Goal: Transaction & Acquisition: Book appointment/travel/reservation

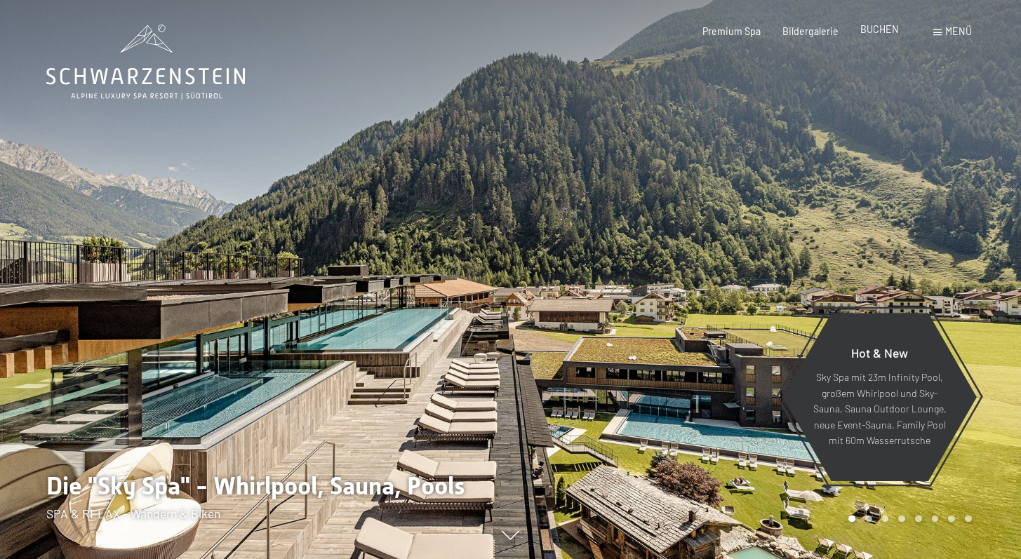
click at [874, 32] on span "BUCHEN" at bounding box center [879, 29] width 39 height 12
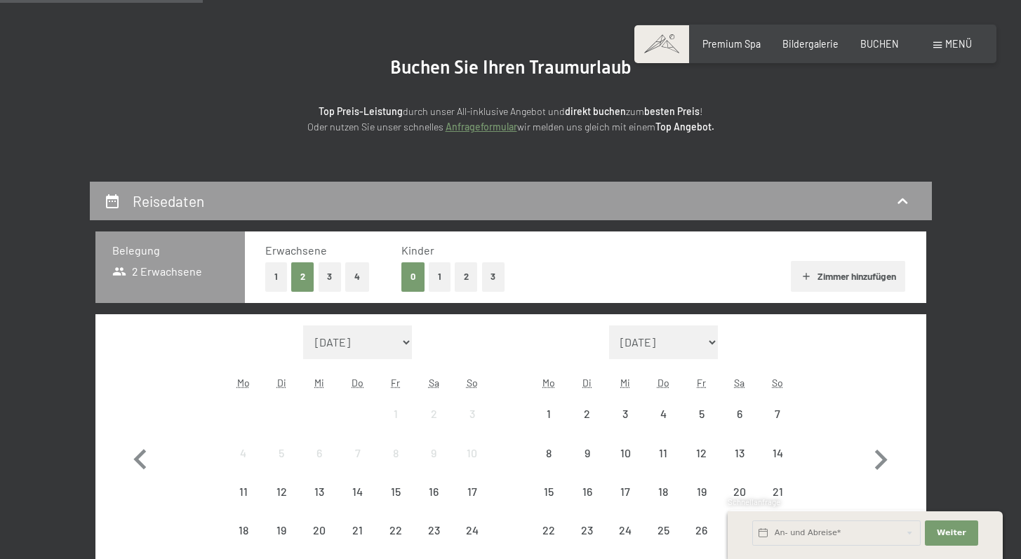
scroll to position [283, 0]
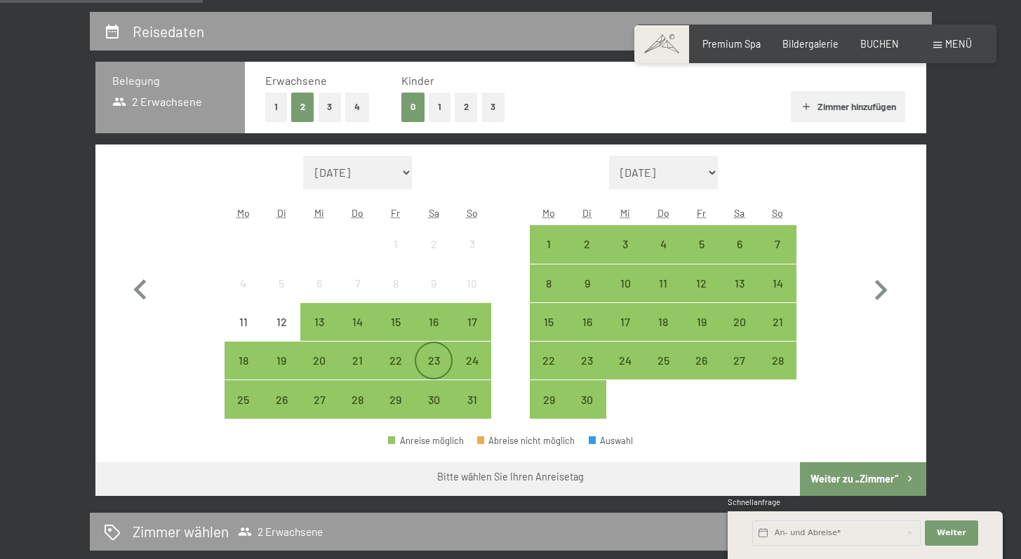
click at [437, 358] on div "23" at bounding box center [433, 372] width 35 height 35
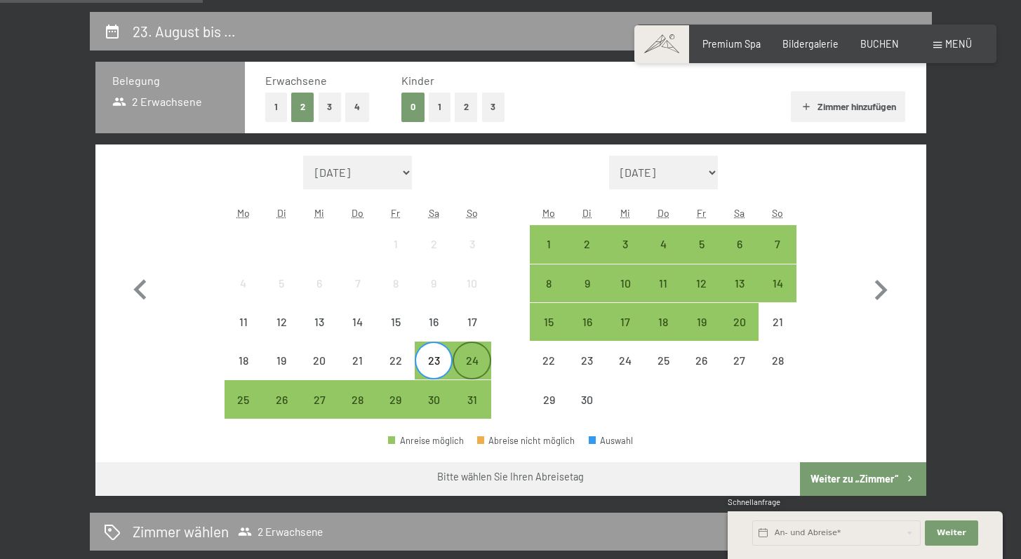
click at [465, 363] on div "24" at bounding box center [471, 372] width 35 height 35
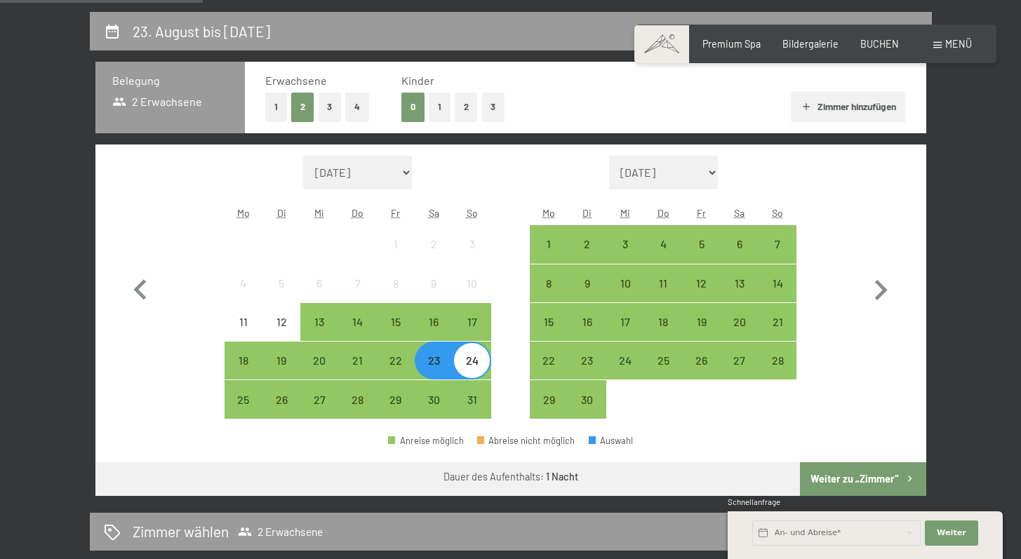
click at [873, 474] on button "Weiter zu „Zimmer“" at bounding box center [863, 479] width 126 height 34
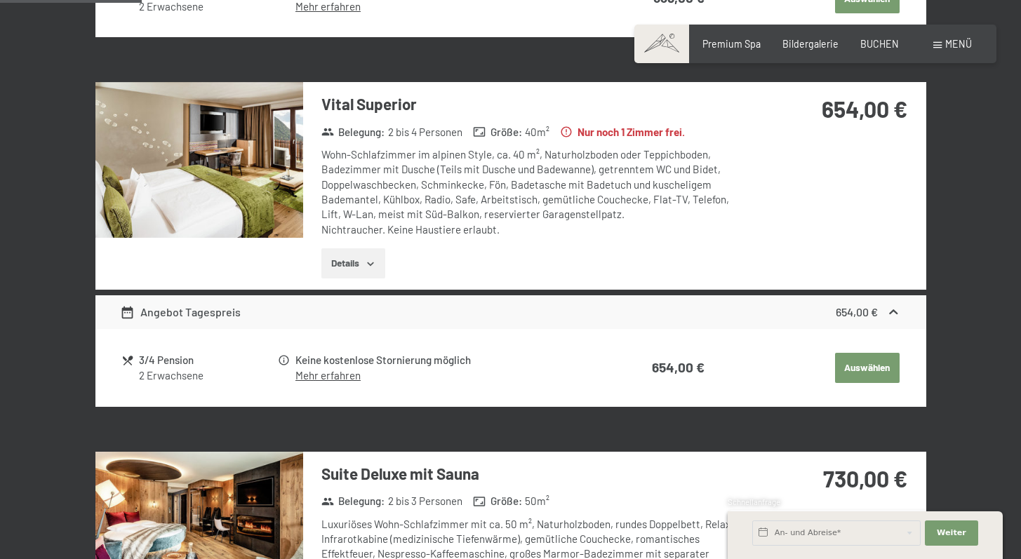
scroll to position [51, 0]
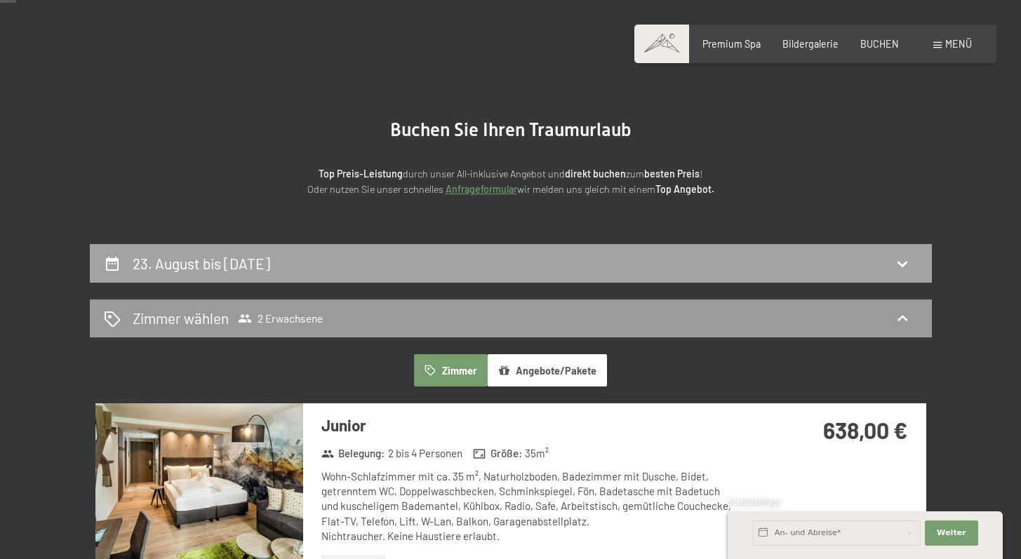
click at [243, 277] on div "23. August bis [DATE]" at bounding box center [511, 263] width 842 height 39
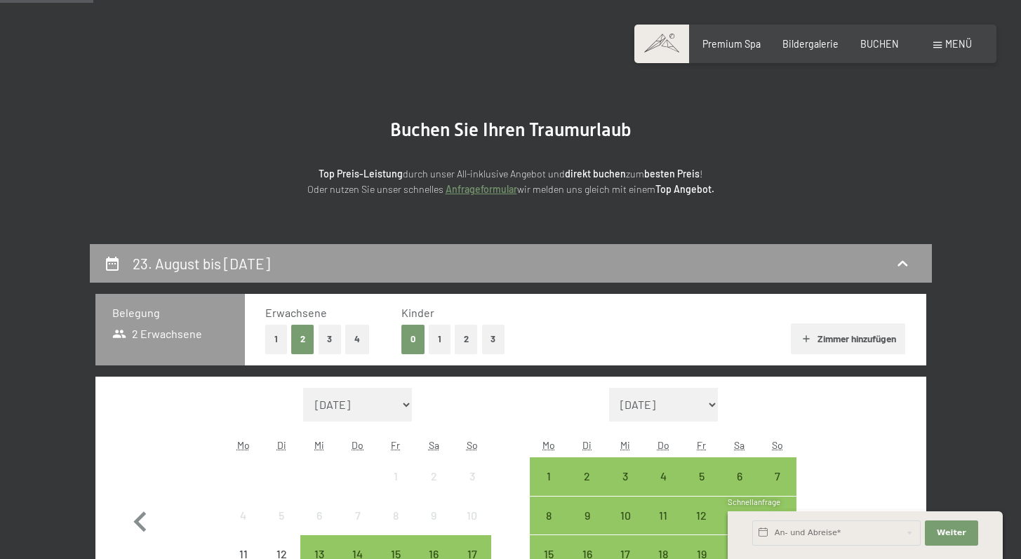
scroll to position [295, 0]
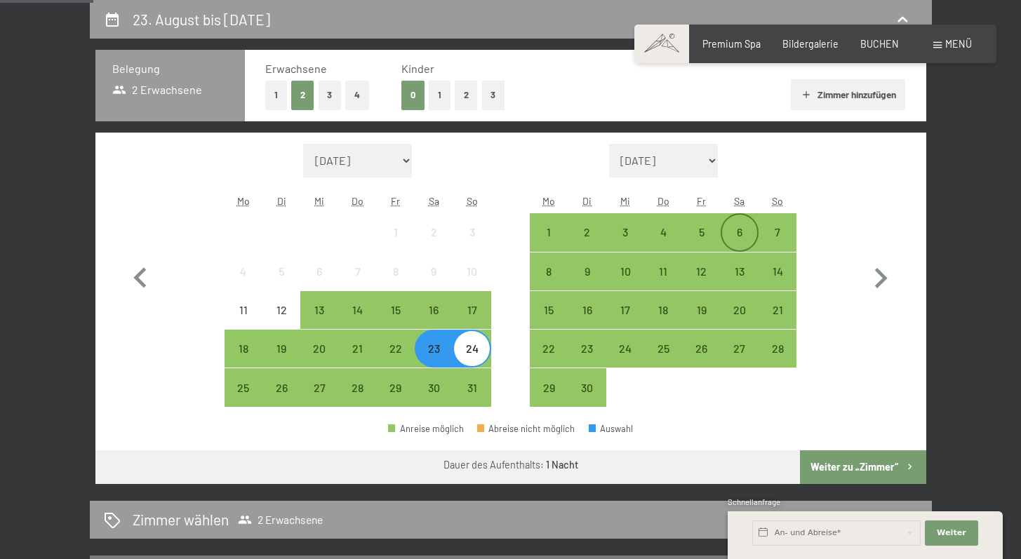
click at [738, 240] on div "6" at bounding box center [739, 244] width 35 height 35
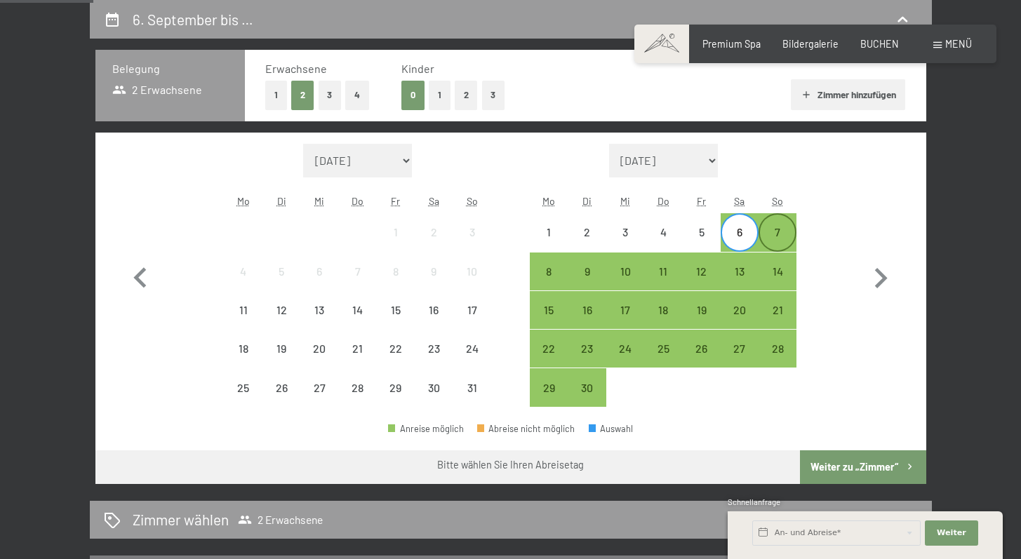
click at [772, 231] on div "7" at bounding box center [777, 244] width 35 height 35
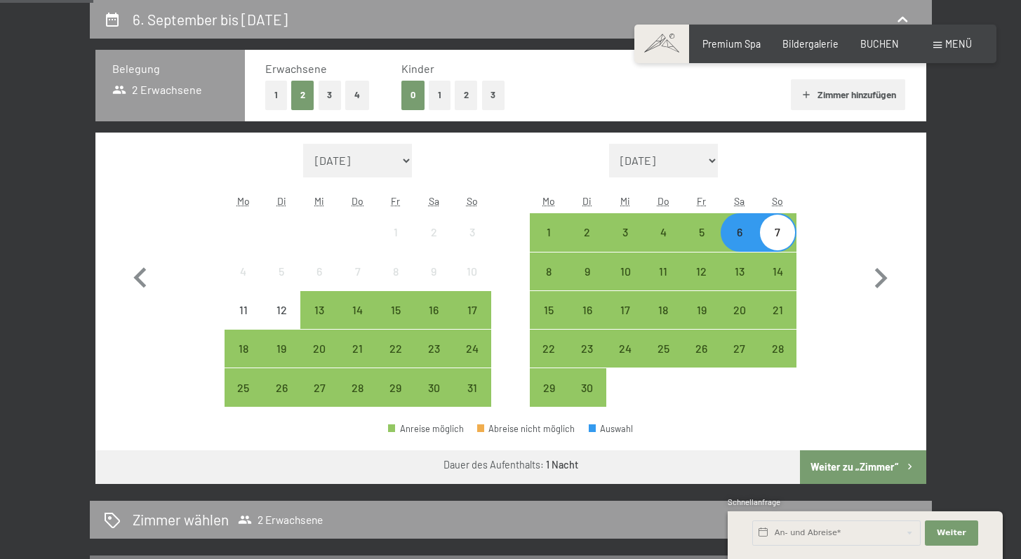
click at [872, 465] on button "Weiter zu „Zimmer“" at bounding box center [863, 467] width 126 height 34
